Goal: Task Accomplishment & Management: Complete application form

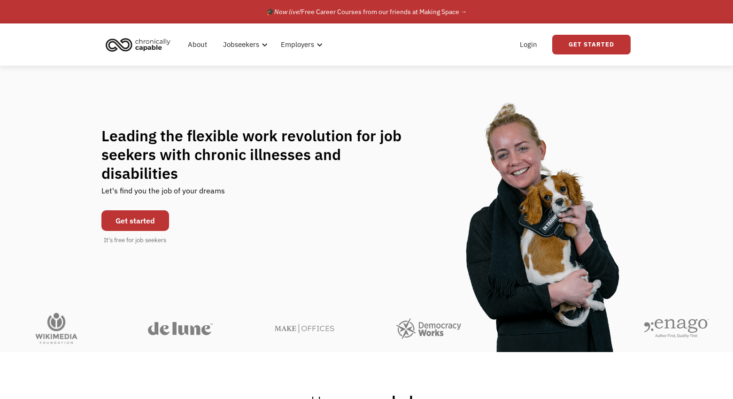
click at [145, 217] on link "Get started" at bounding box center [135, 220] width 68 height 21
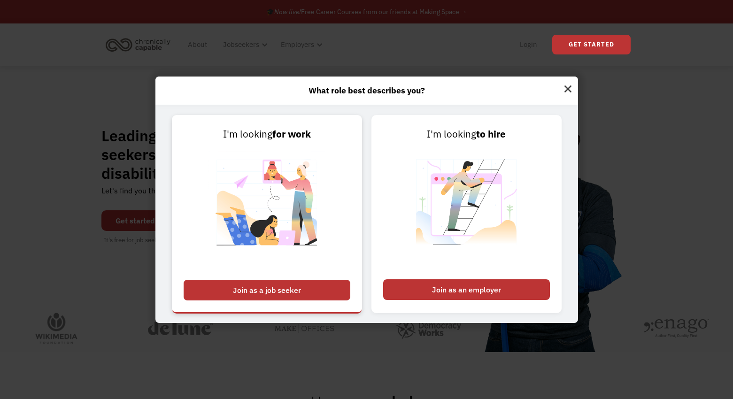
click at [233, 287] on div "Join as a job seeker" at bounding box center [267, 290] width 167 height 21
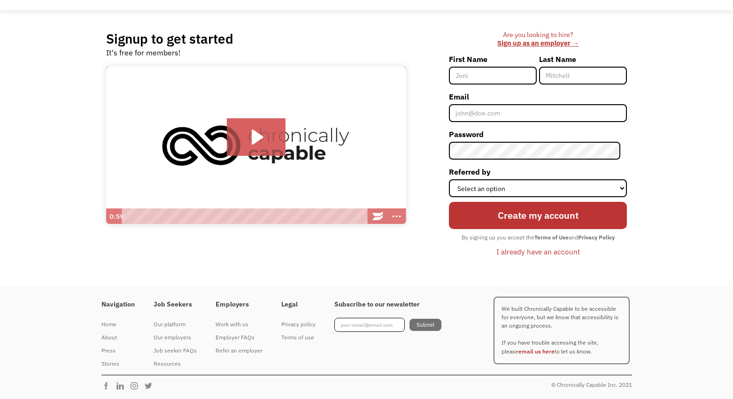
scroll to position [54, 0]
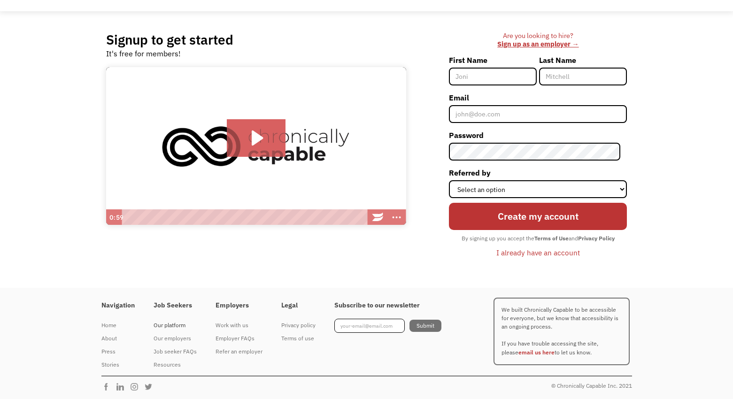
click at [179, 326] on div "Our platform" at bounding box center [175, 325] width 43 height 11
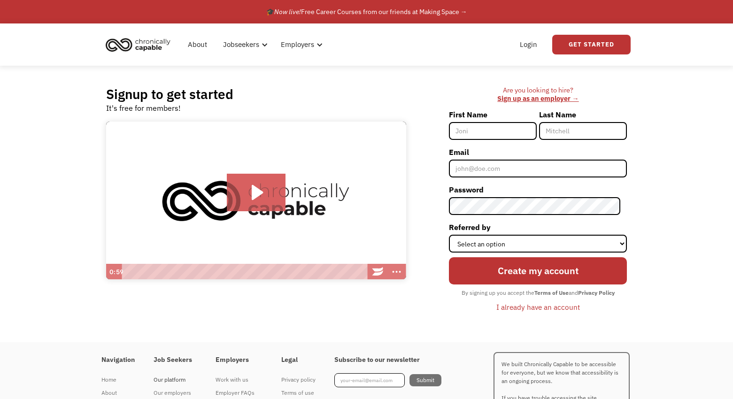
scroll to position [0, 0]
click at [479, 134] on input "First Name" at bounding box center [493, 131] width 88 height 18
type input "[PERSON_NAME]"
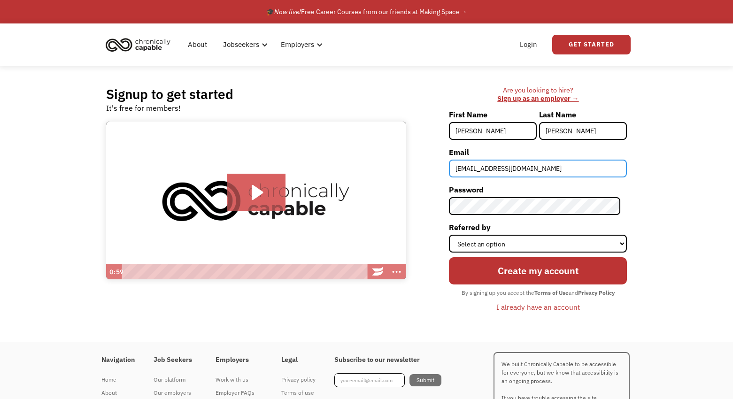
type input "[EMAIL_ADDRESS][DOMAIN_NAME]"
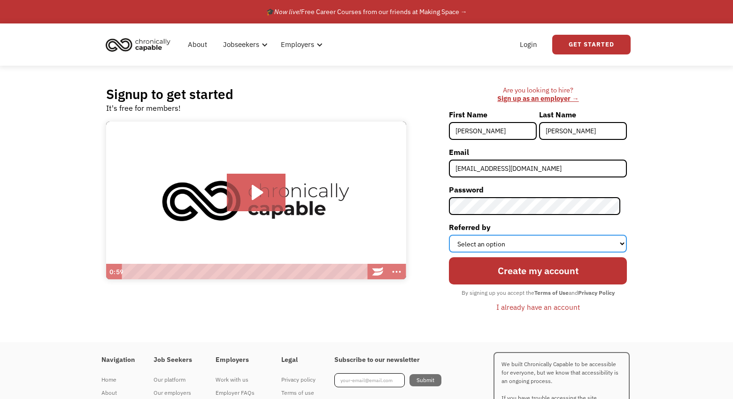
select select "Employer"
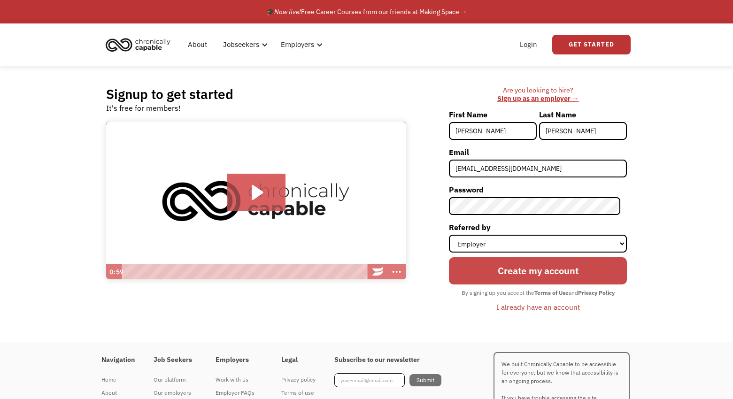
click at [523, 273] on input "Create my account" at bounding box center [538, 270] width 178 height 27
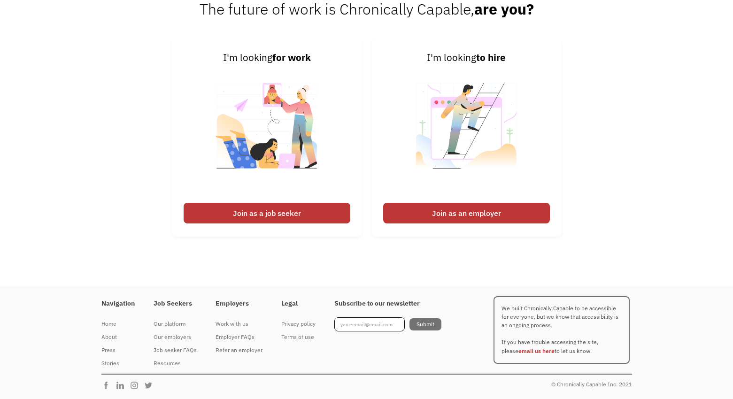
scroll to position [1252, 0]
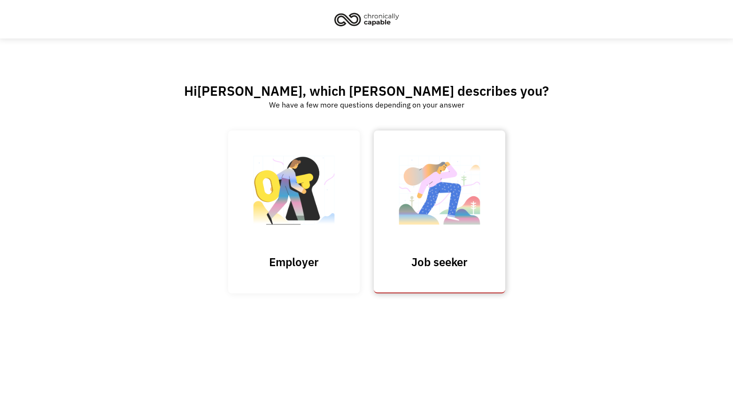
click at [421, 211] on img at bounding box center [440, 195] width 94 height 92
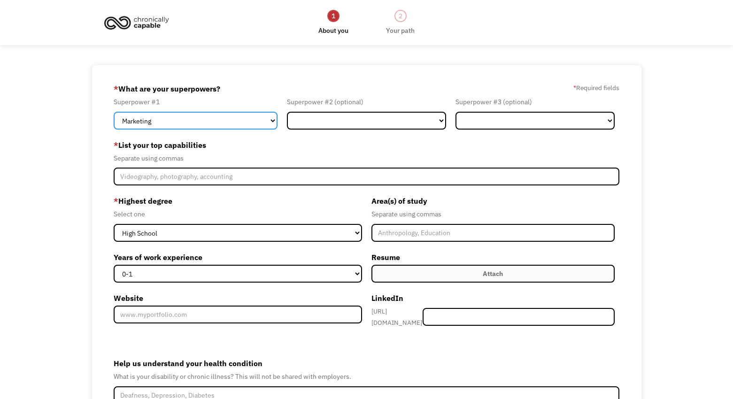
select select "Design"
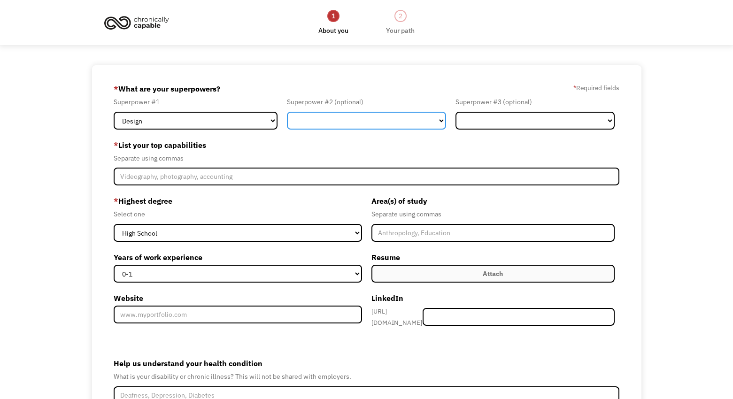
select select "Marketing"
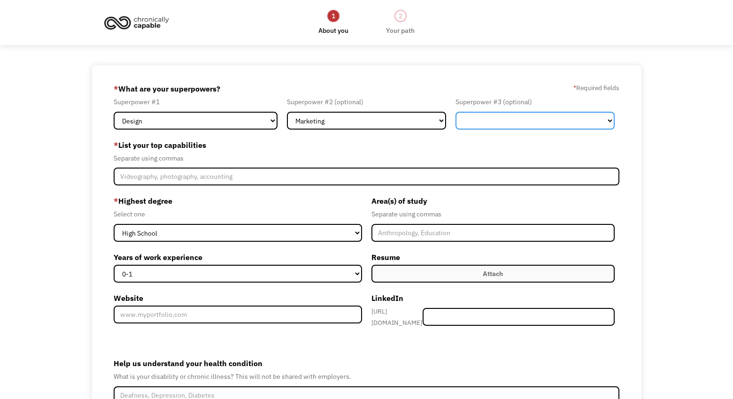
select select "Communications & Public Relations"
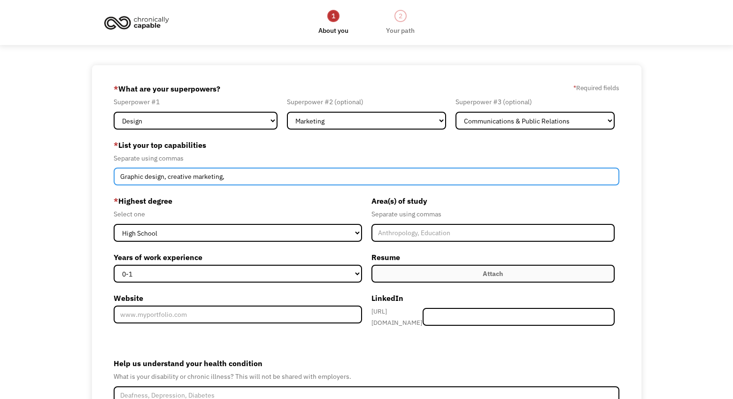
paste input "Creative Marketing, Graphic Design, Voiceover Recording, Branding & Identity, O…"
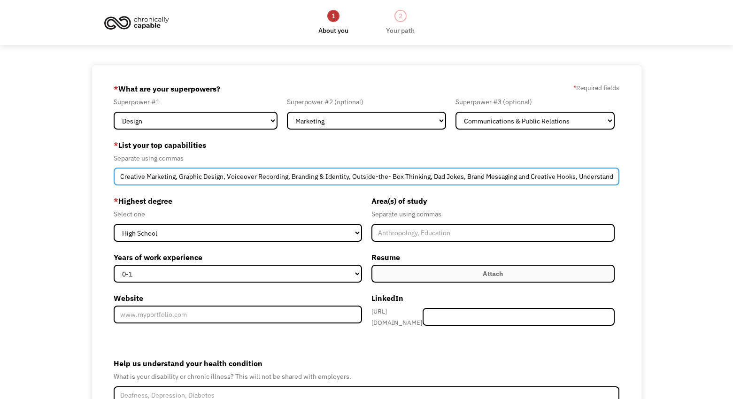
click at [350, 178] on input "Creative Marketing, Graphic Design, Voiceover Recording, Branding & Identity, O…" at bounding box center [366, 177] width 505 height 18
type input "Creative Marketing, Graphic Design, Voiceover Recording, Branding & Identity, O…"
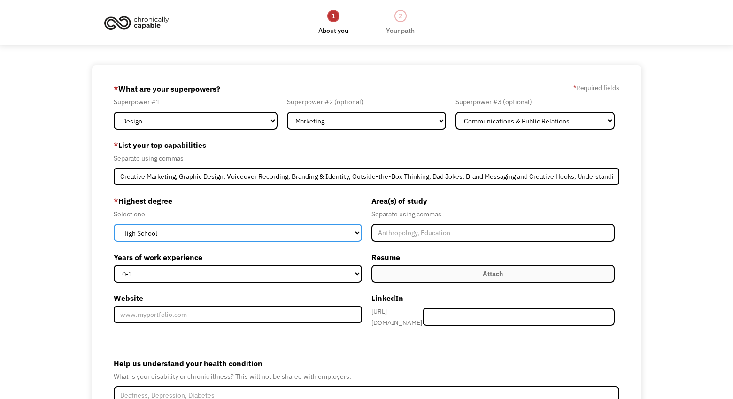
select select "bachelors"
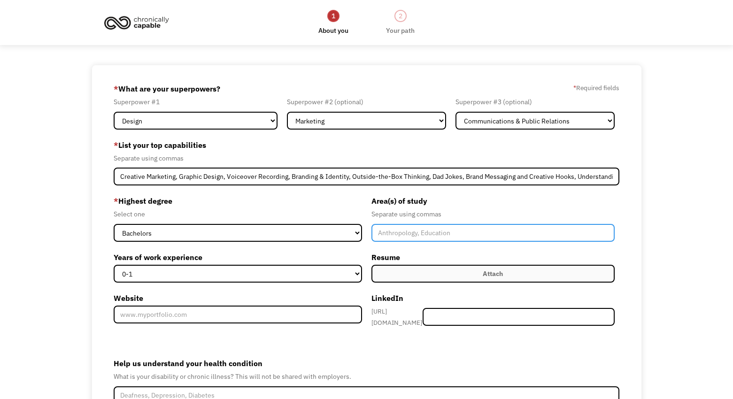
click at [384, 230] on input "Member-Create-Step1" at bounding box center [492, 233] width 243 height 18
type input "Marketing"
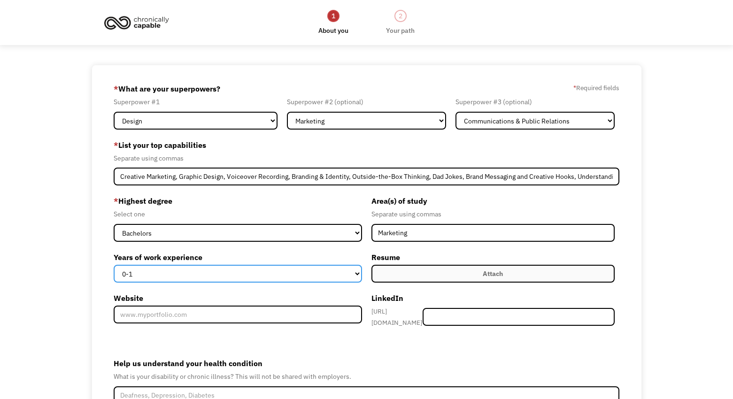
select select "15+"
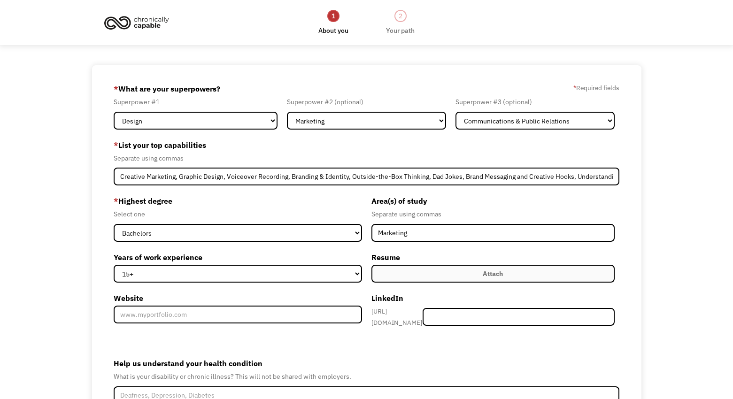
click at [403, 274] on label "Attach" at bounding box center [492, 274] width 243 height 18
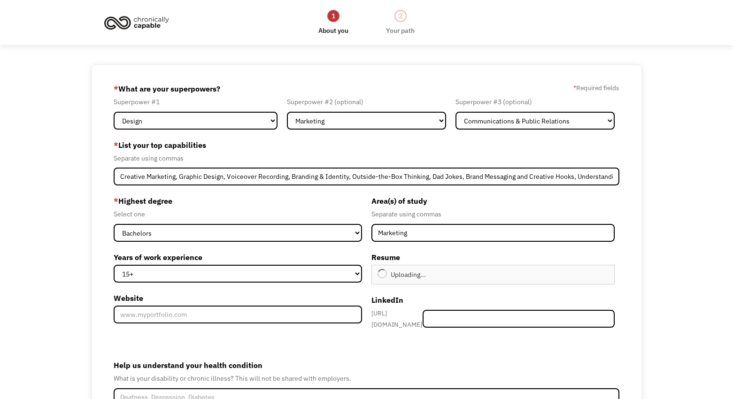
type input "Continue"
click at [197, 302] on label "Website" at bounding box center [238, 298] width 248 height 15
click at [197, 306] on input "Website" at bounding box center [238, 315] width 248 height 18
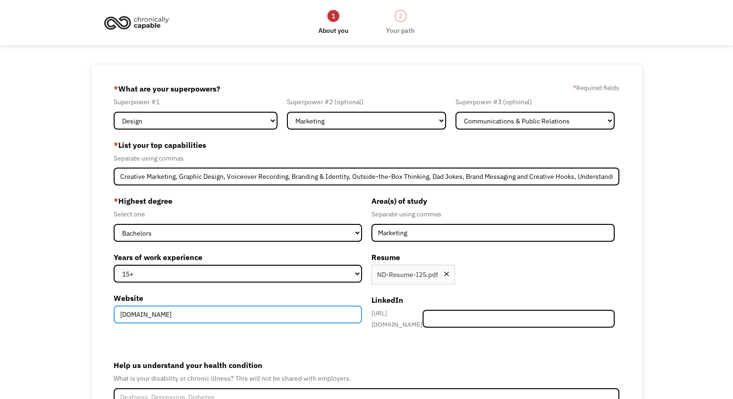
type input "www.creativebyneal.com"
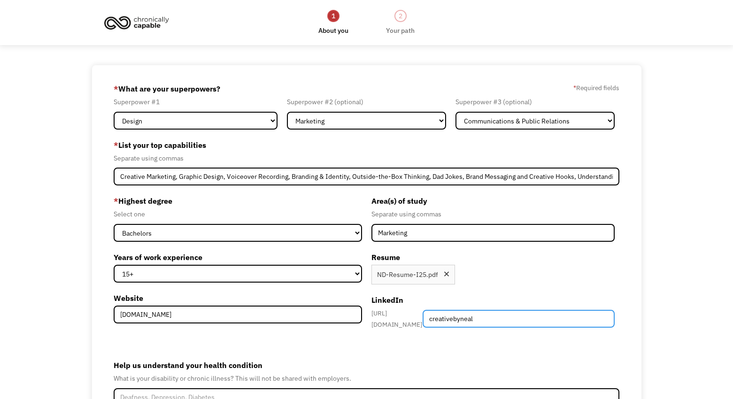
type input "creativebyneal"
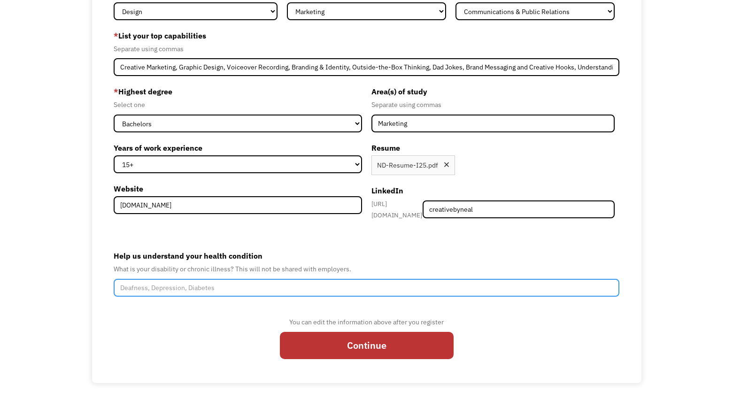
scroll to position [109, 0]
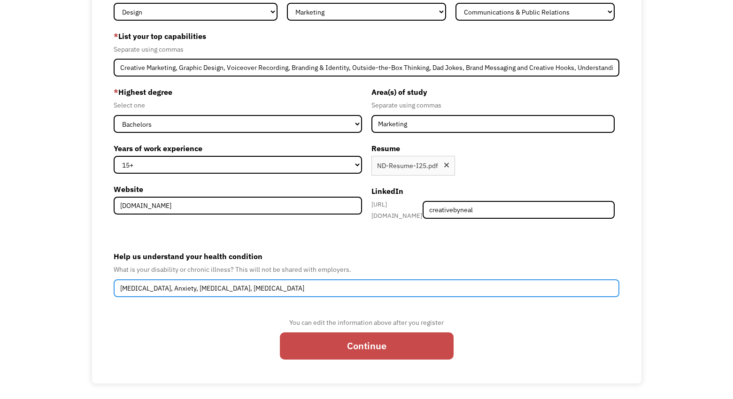
type input "ADHD, Anxiety, Depression, PTSD"
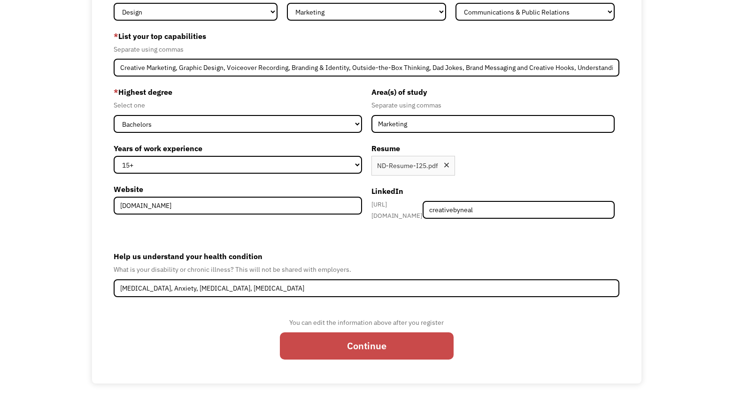
click at [298, 339] on input "Continue" at bounding box center [367, 345] width 174 height 27
type input "Please wait..."
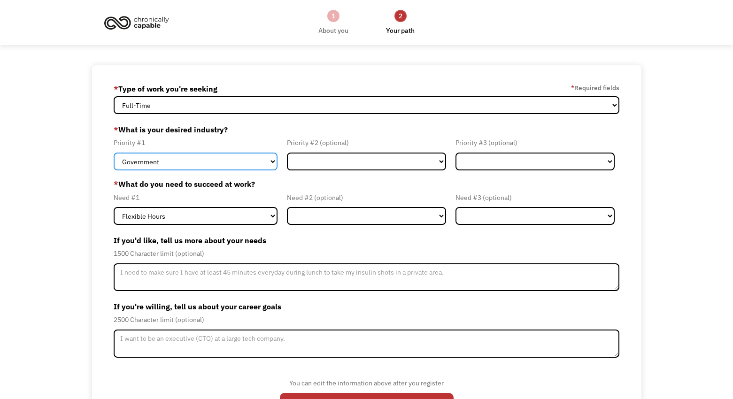
select select "Creative & Design"
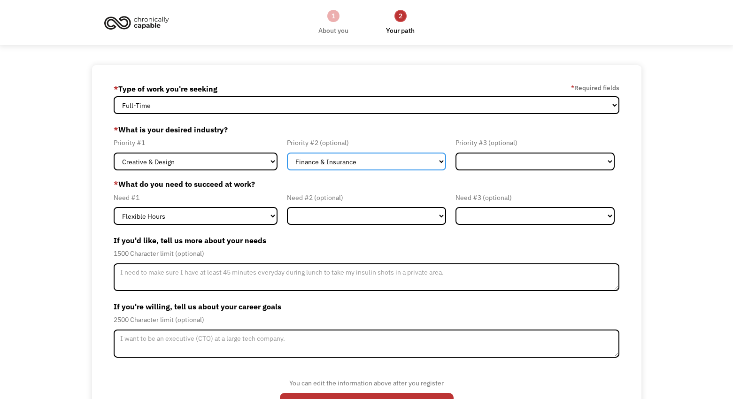
select select "Tech & Engineering"
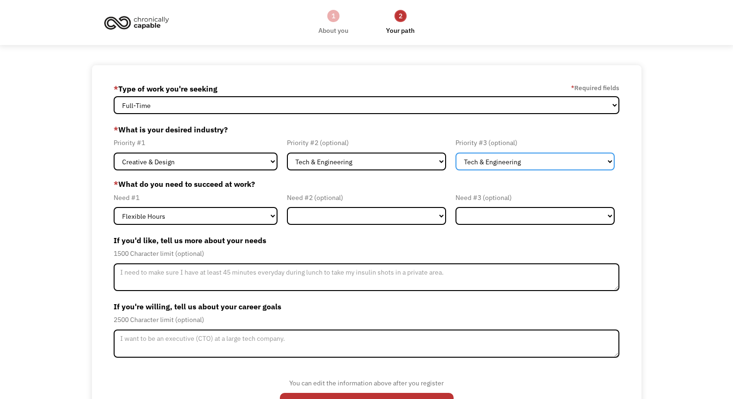
select select "Finance & Insurance"
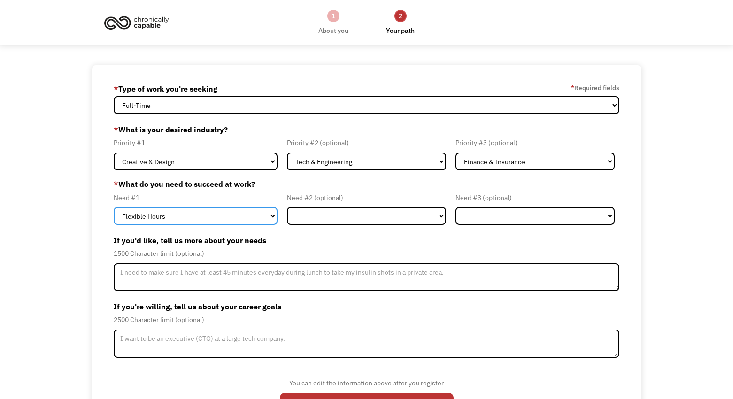
select select "Remote Work"
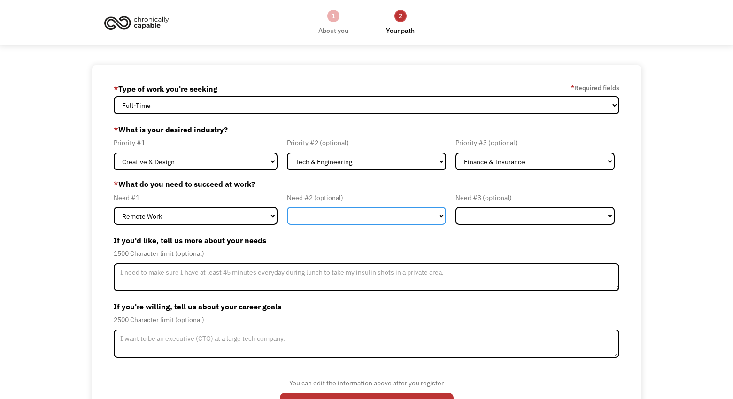
select select "Flexible Hours"
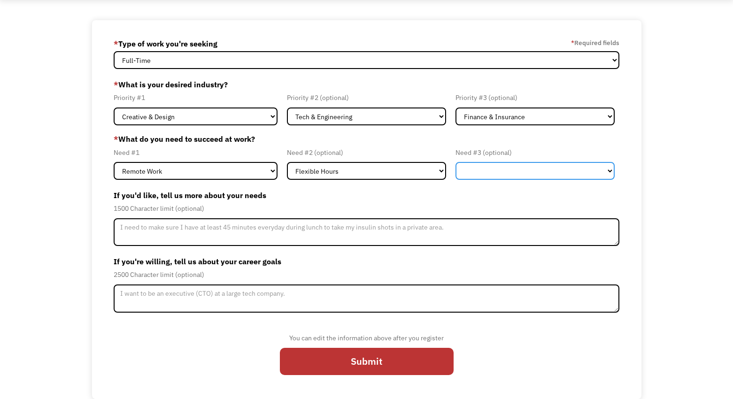
scroll to position [45, 0]
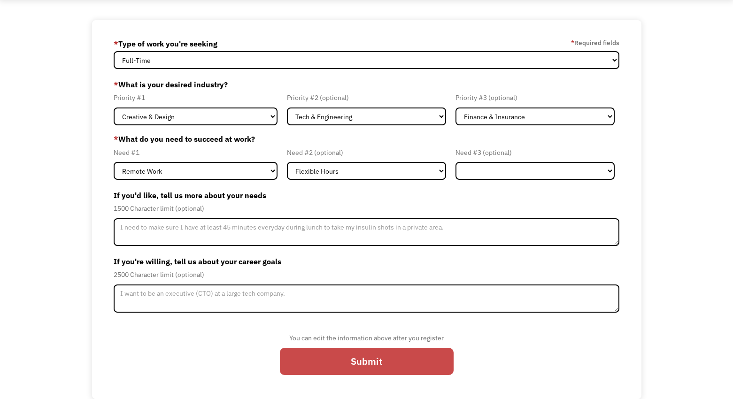
click at [370, 354] on input "Submit" at bounding box center [367, 361] width 174 height 27
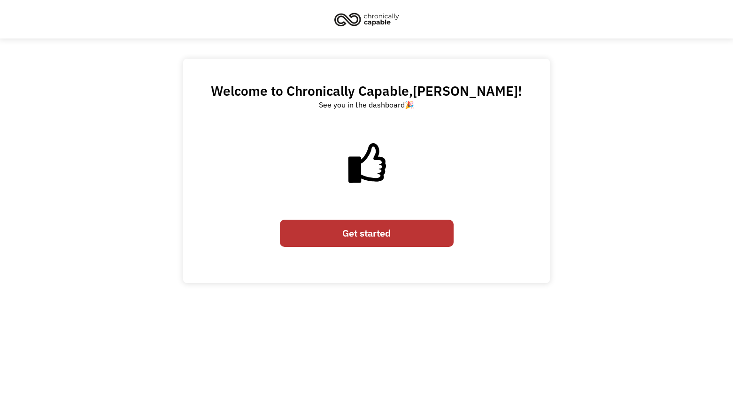
click at [369, 231] on link "Get started" at bounding box center [367, 233] width 174 height 27
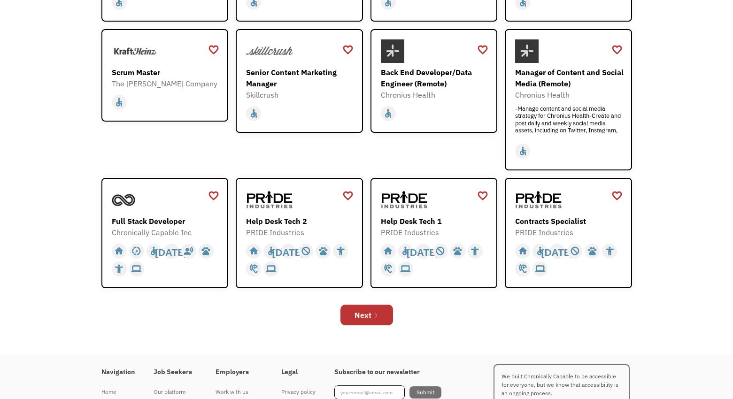
scroll to position [284, 0]
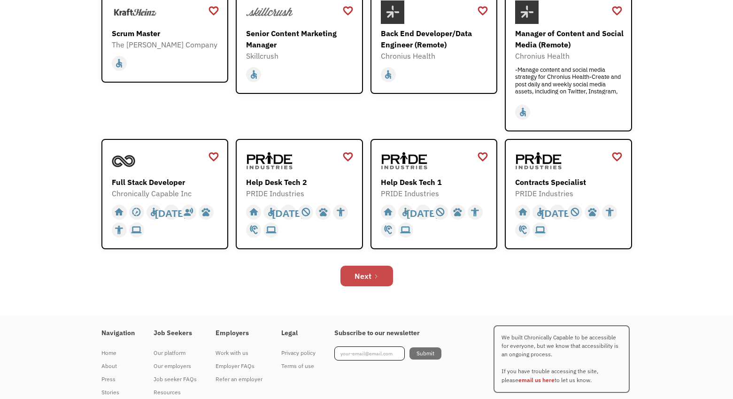
click at [359, 280] on div "Next" at bounding box center [363, 275] width 17 height 11
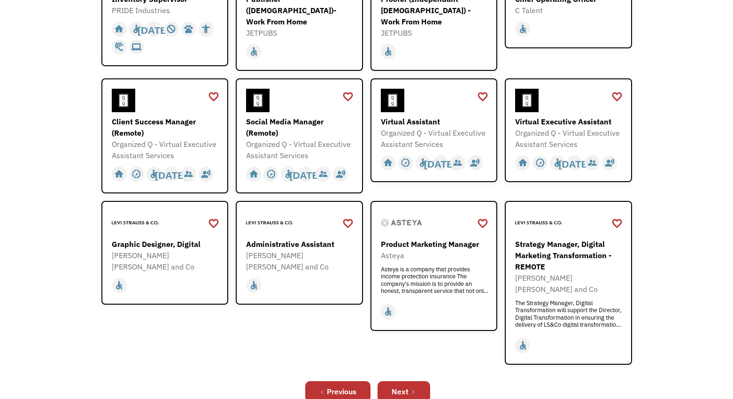
scroll to position [219, 0]
click at [144, 238] on div "Graphic Designer, Digital" at bounding box center [166, 243] width 109 height 11
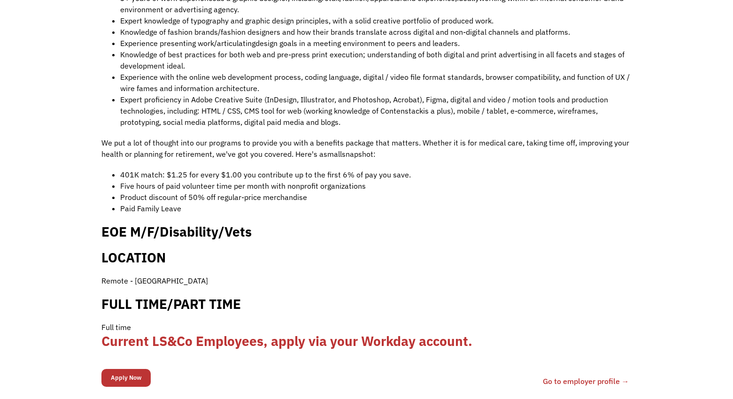
scroll to position [718, 0]
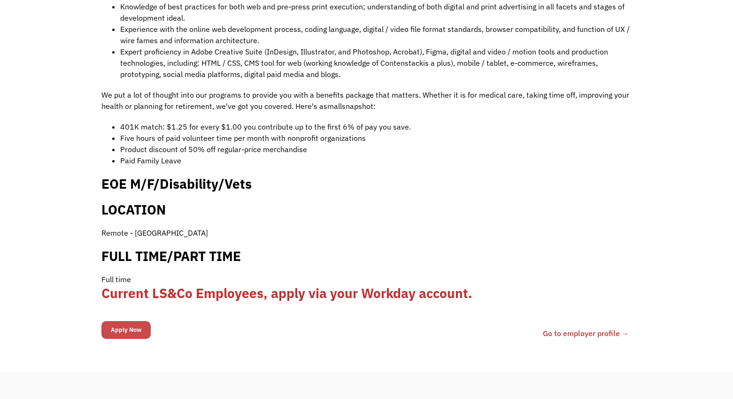
click at [116, 321] on input "Apply Now" at bounding box center [125, 330] width 49 height 18
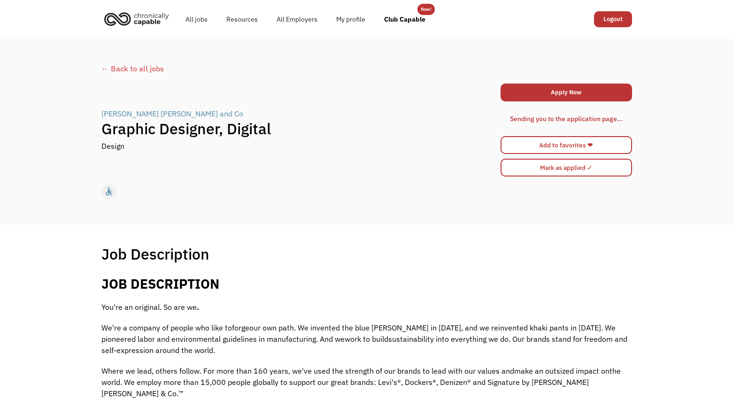
scroll to position [0, 0]
click at [555, 88] on link "Apply Now" at bounding box center [566, 93] width 131 height 18
click at [139, 65] on div "← Back to all jobs" at bounding box center [366, 68] width 531 height 11
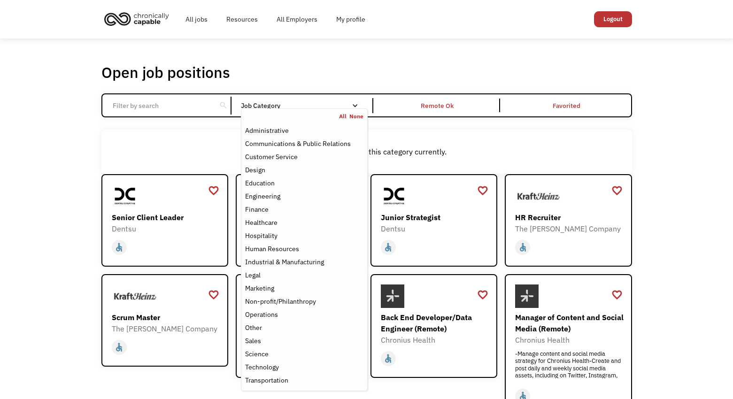
click at [310, 101] on div "Job Category" at bounding box center [304, 105] width 126 height 15
click at [259, 170] on div "Design" at bounding box center [255, 169] width 20 height 11
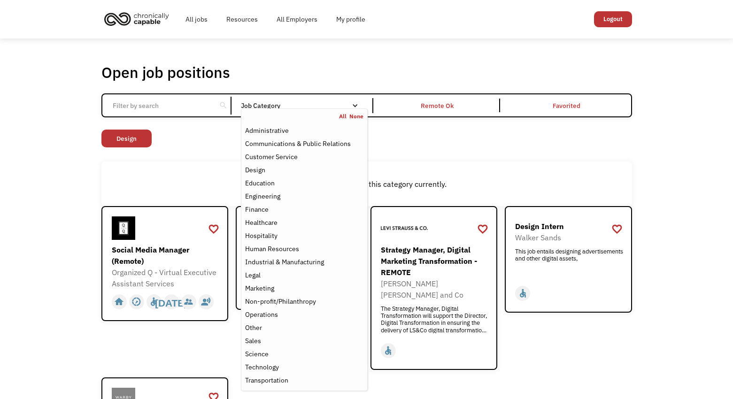
click at [93, 186] on div "Open job positions You have X liked items Search search Filter by category Admi…" at bounding box center [366, 286] width 549 height 454
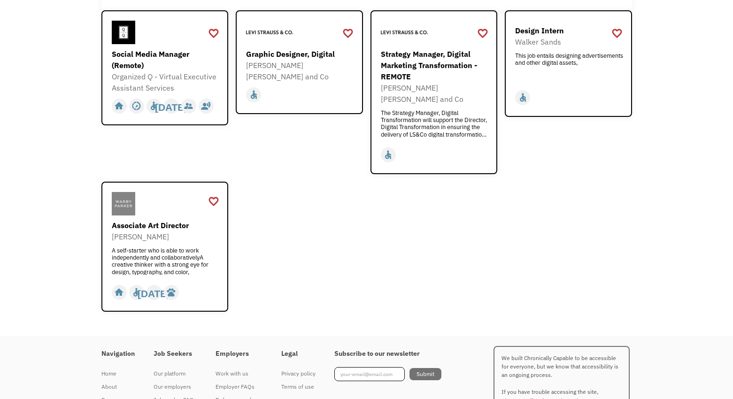
scroll to position [195, 0]
click at [134, 247] on div "A self-starter who is able to work independently and collaborativelyA creative …" at bounding box center [166, 261] width 109 height 28
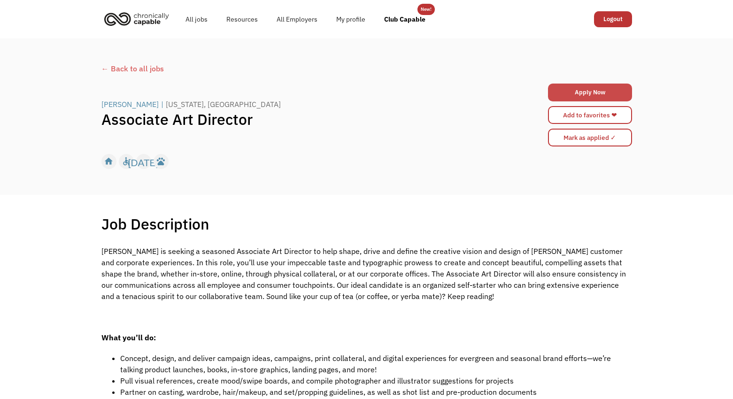
click at [578, 84] on link "Apply Now" at bounding box center [590, 93] width 84 height 18
click at [156, 68] on div "← Back to all jobs" at bounding box center [366, 68] width 531 height 11
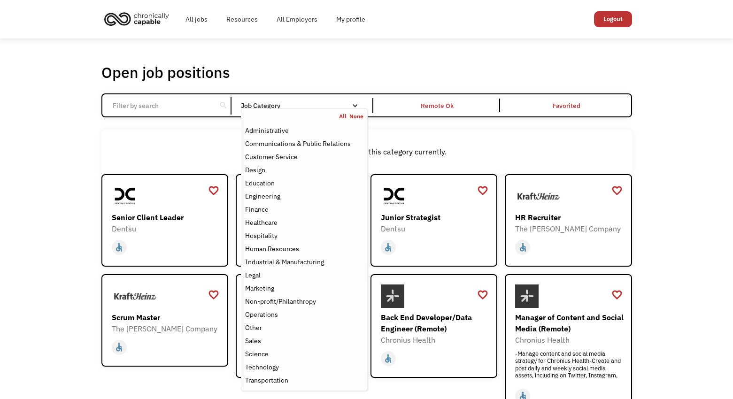
click at [275, 113] on div "All None" at bounding box center [303, 117] width 125 height 8
click at [270, 286] on div "Marketing" at bounding box center [259, 288] width 29 height 11
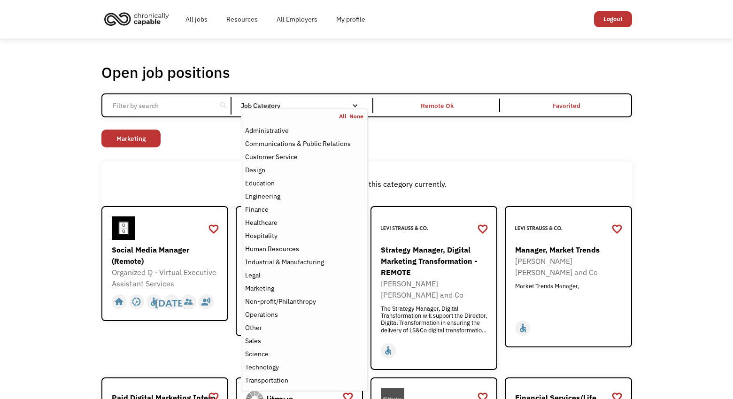
click at [79, 276] on div "Open job positions You have X liked items Search search Filter by category Admi…" at bounding box center [366, 286] width 733 height 494
click at [323, 101] on div "Job Category" at bounding box center [304, 105] width 126 height 15
click at [251, 167] on div "Design" at bounding box center [255, 169] width 20 height 11
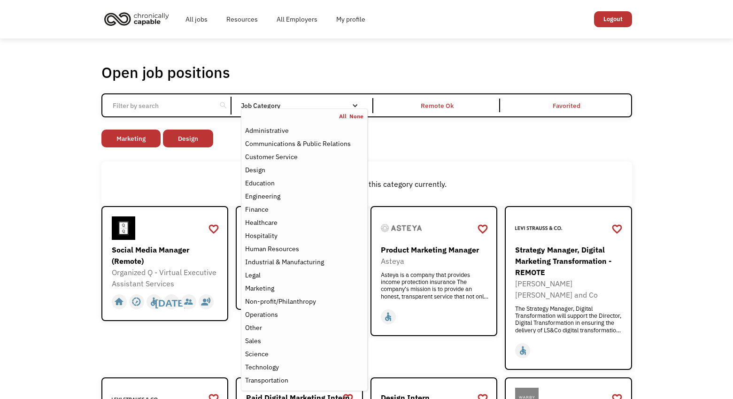
click at [99, 188] on div "Open job positions You have X liked items Search search Filter by category Admi…" at bounding box center [366, 360] width 549 height 602
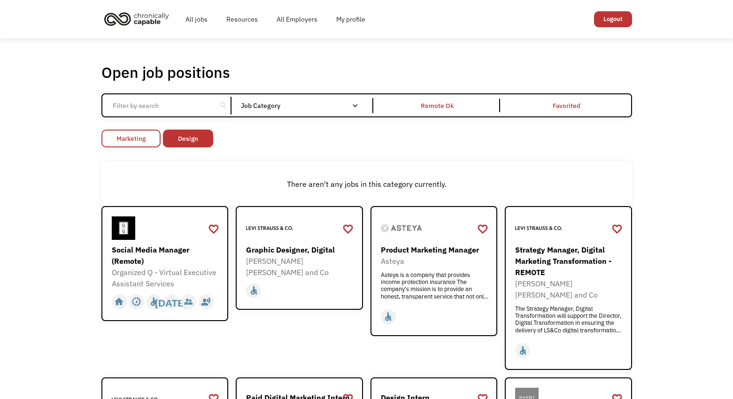
click at [129, 145] on link "Marketing" at bounding box center [130, 139] width 59 height 18
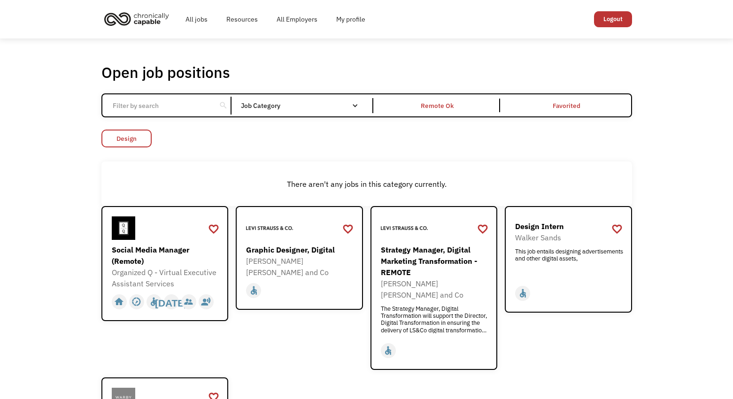
click at [135, 142] on link "Design" at bounding box center [126, 139] width 50 height 18
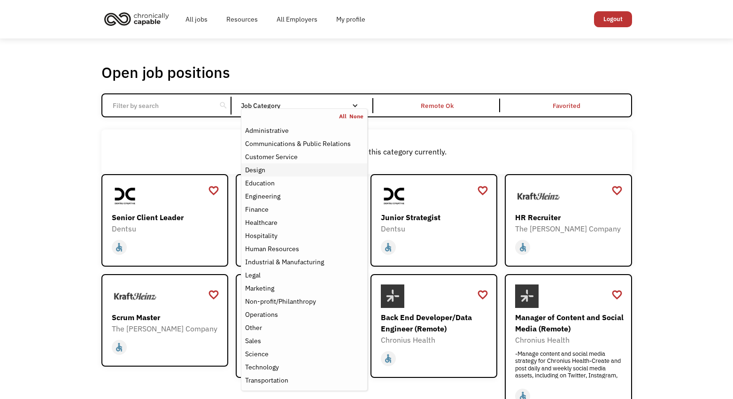
click at [253, 168] on div "Design" at bounding box center [255, 169] width 20 height 11
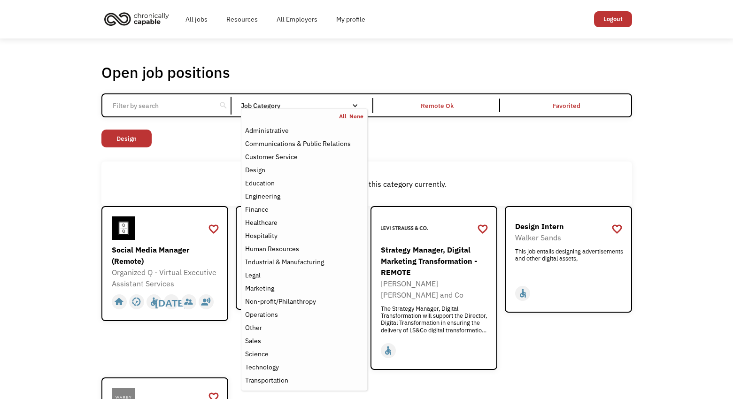
click at [135, 148] on div "Design" at bounding box center [127, 140] width 53 height 20
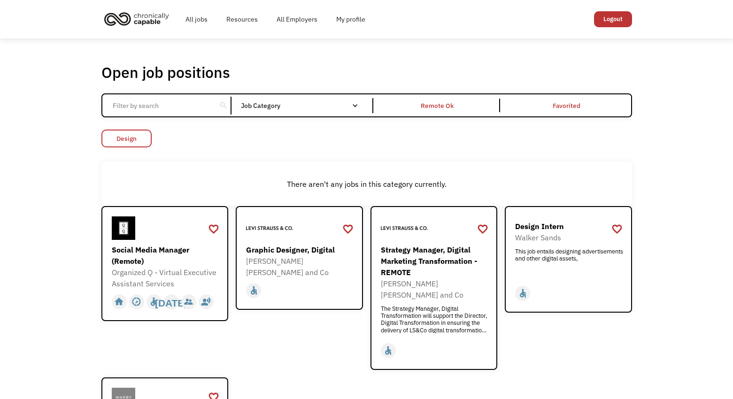
click at [133, 140] on link "Design" at bounding box center [126, 139] width 50 height 18
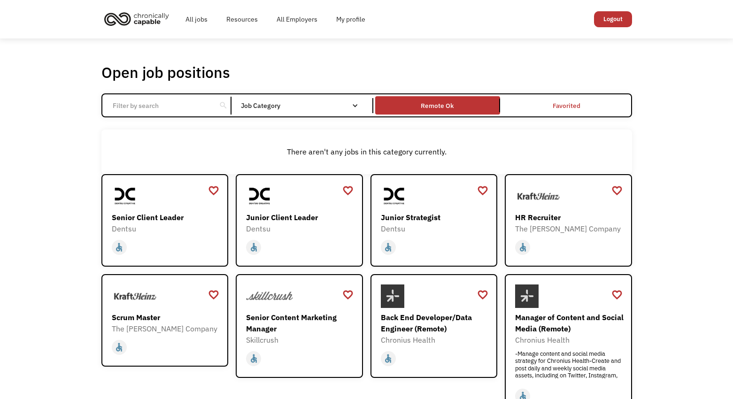
click at [418, 113] on link "Remote Ok" at bounding box center [437, 105] width 129 height 22
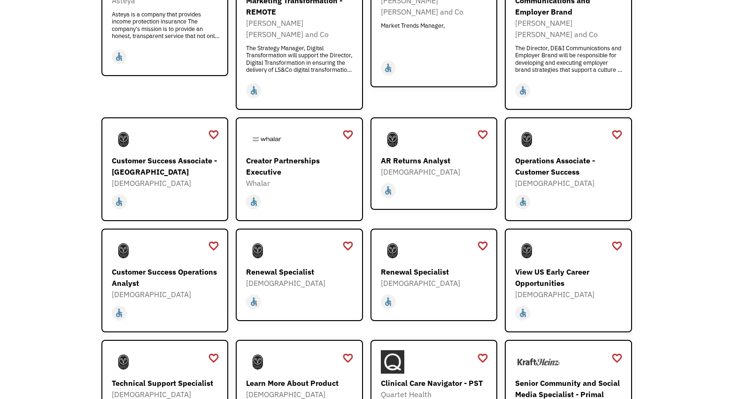
scroll to position [614, 0]
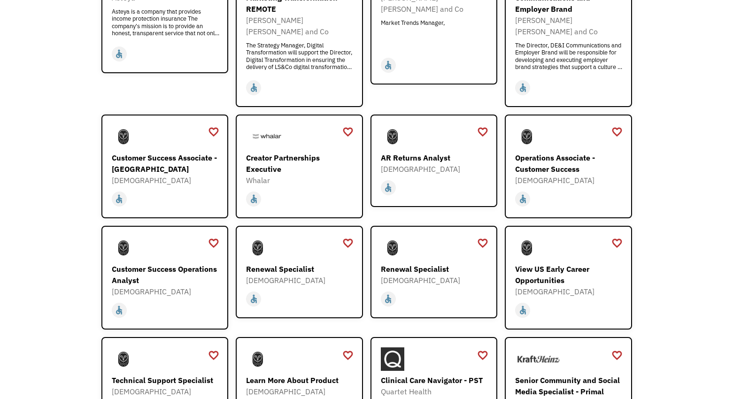
click at [65, 121] on div "Open job positions You have X liked items Search search Filter by category Admi…" at bounding box center [366, 153] width 733 height 1456
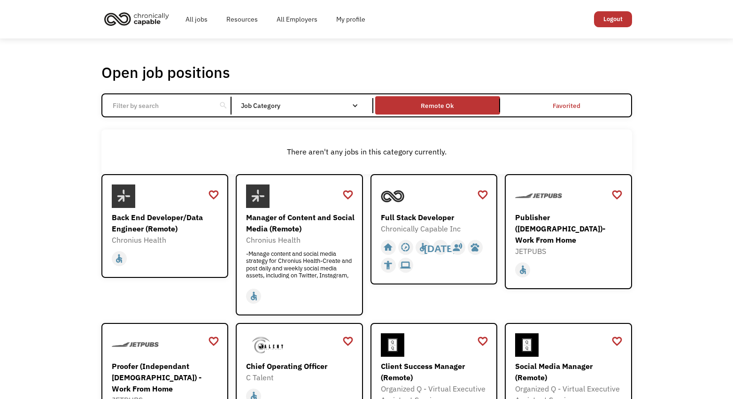
scroll to position [0, 0]
